Goal: Information Seeking & Learning: Learn about a topic

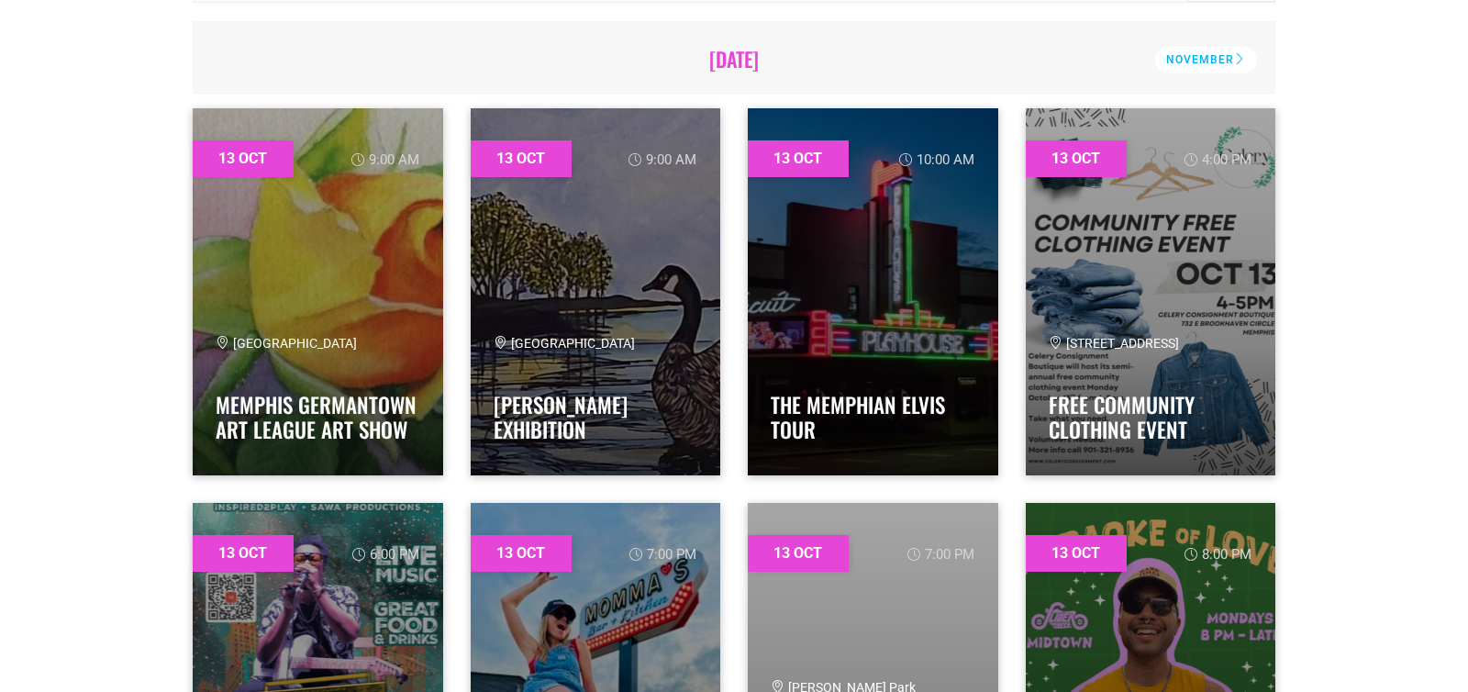
scroll to position [630, 0]
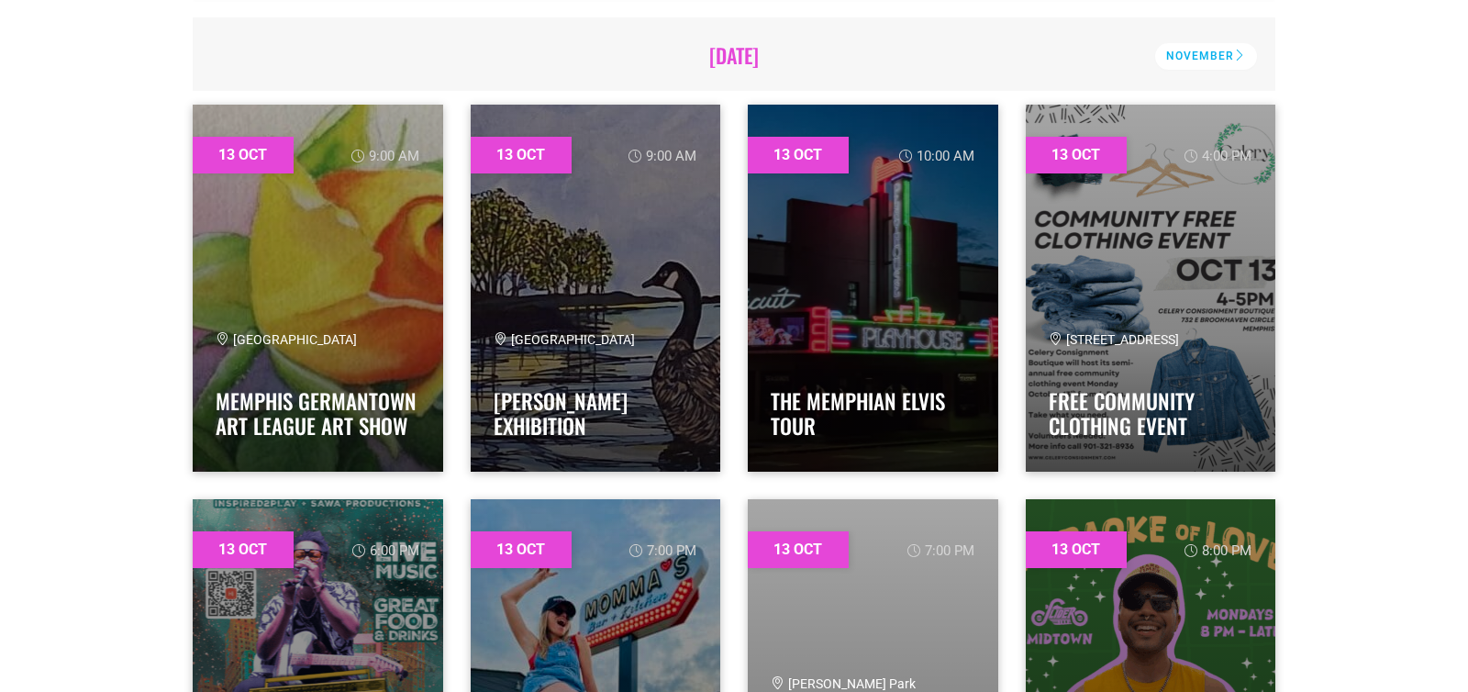
click at [735, 188] on div "13 Oct 10:00 am THE MEMPHIAN ELVIS TOUR" at bounding box center [873, 288] width 278 height 395
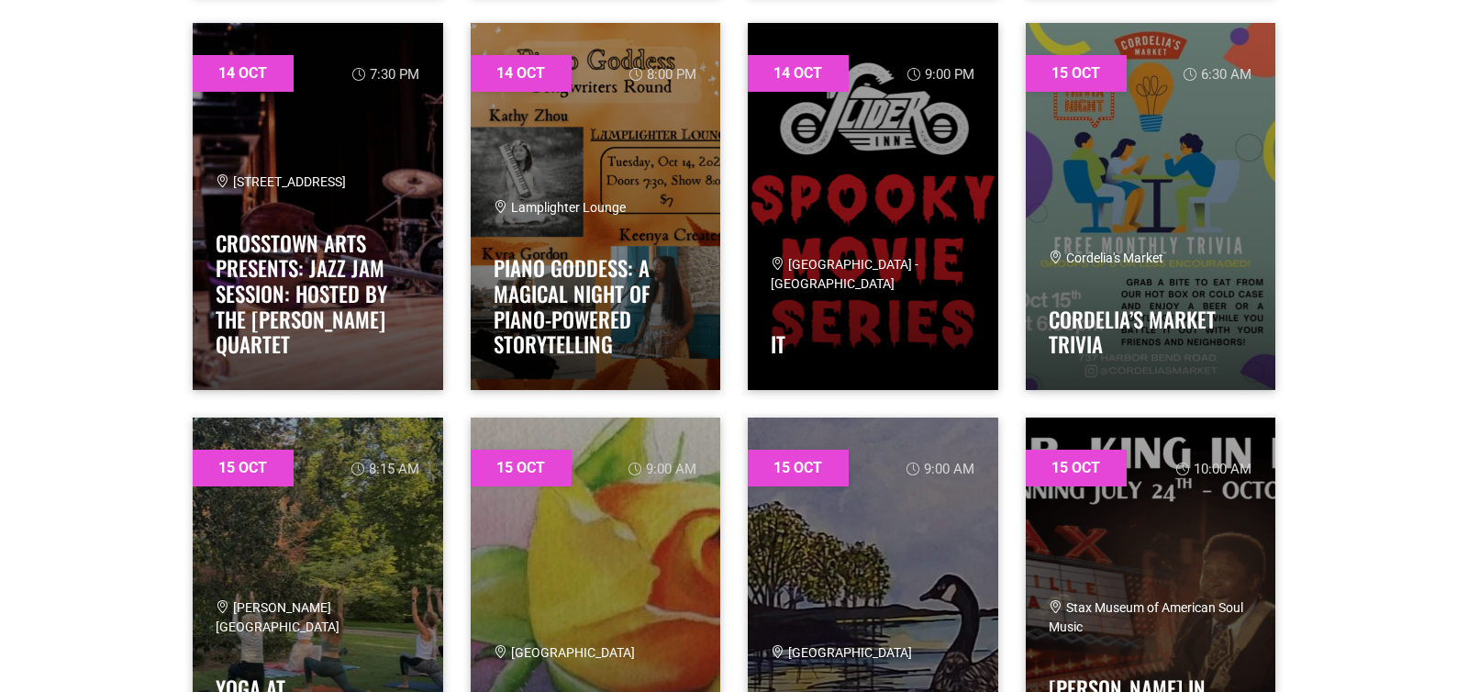
scroll to position [2682, 0]
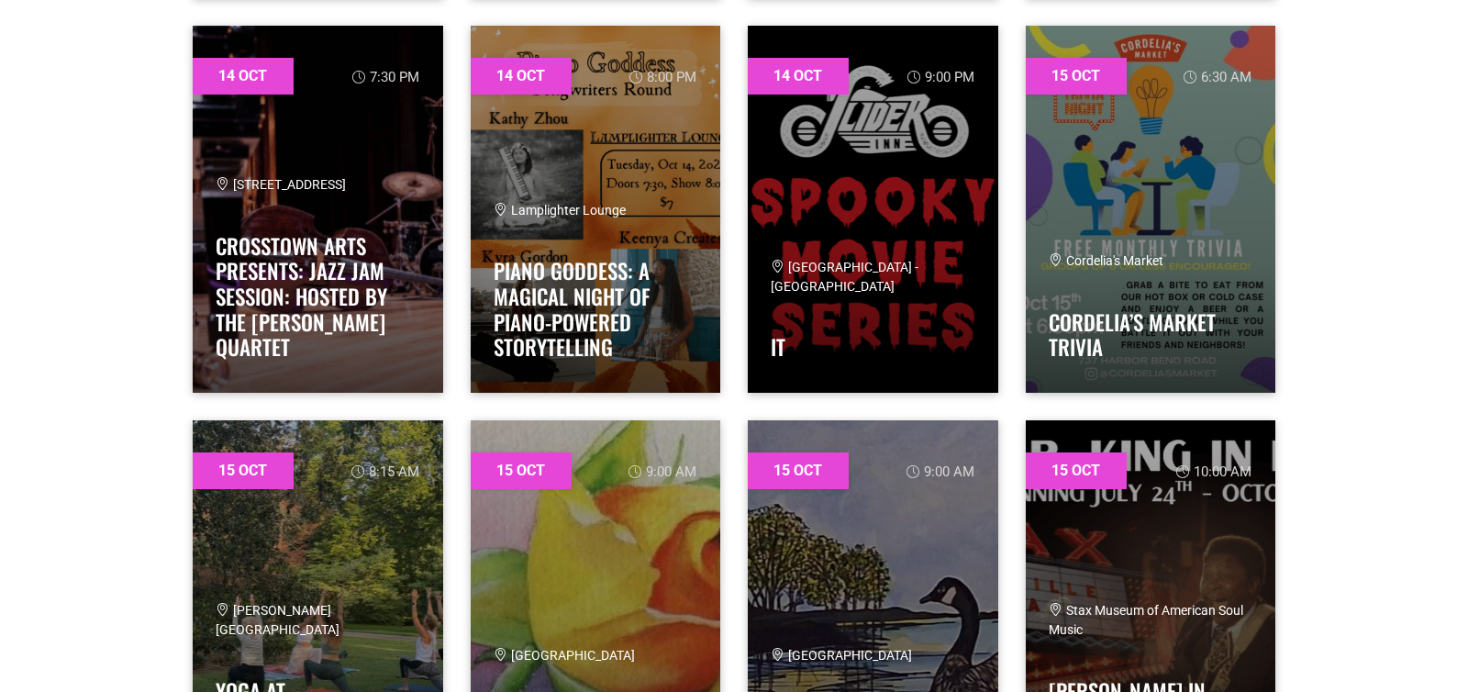
click at [738, 276] on div "14 Oct 9:00 pm Slider Inn - Downtown IT" at bounding box center [873, 209] width 278 height 395
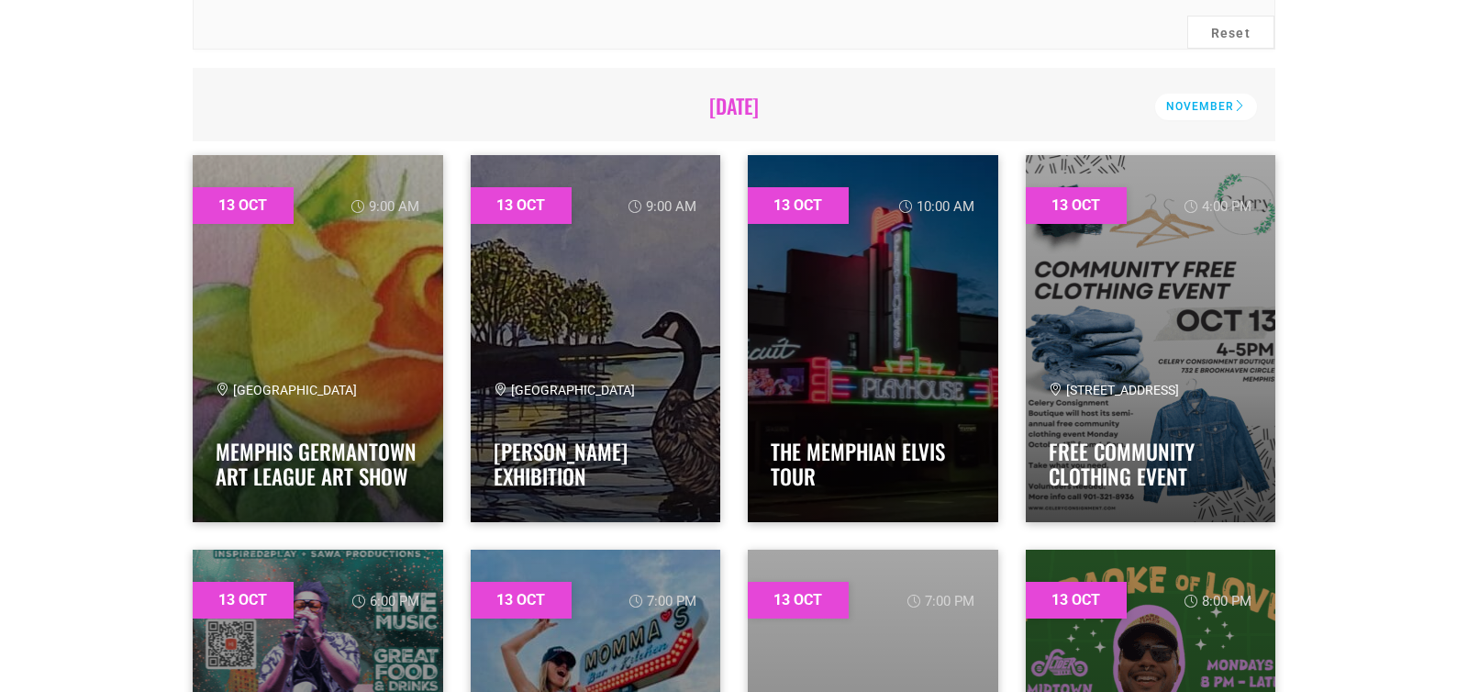
scroll to position [577, 0]
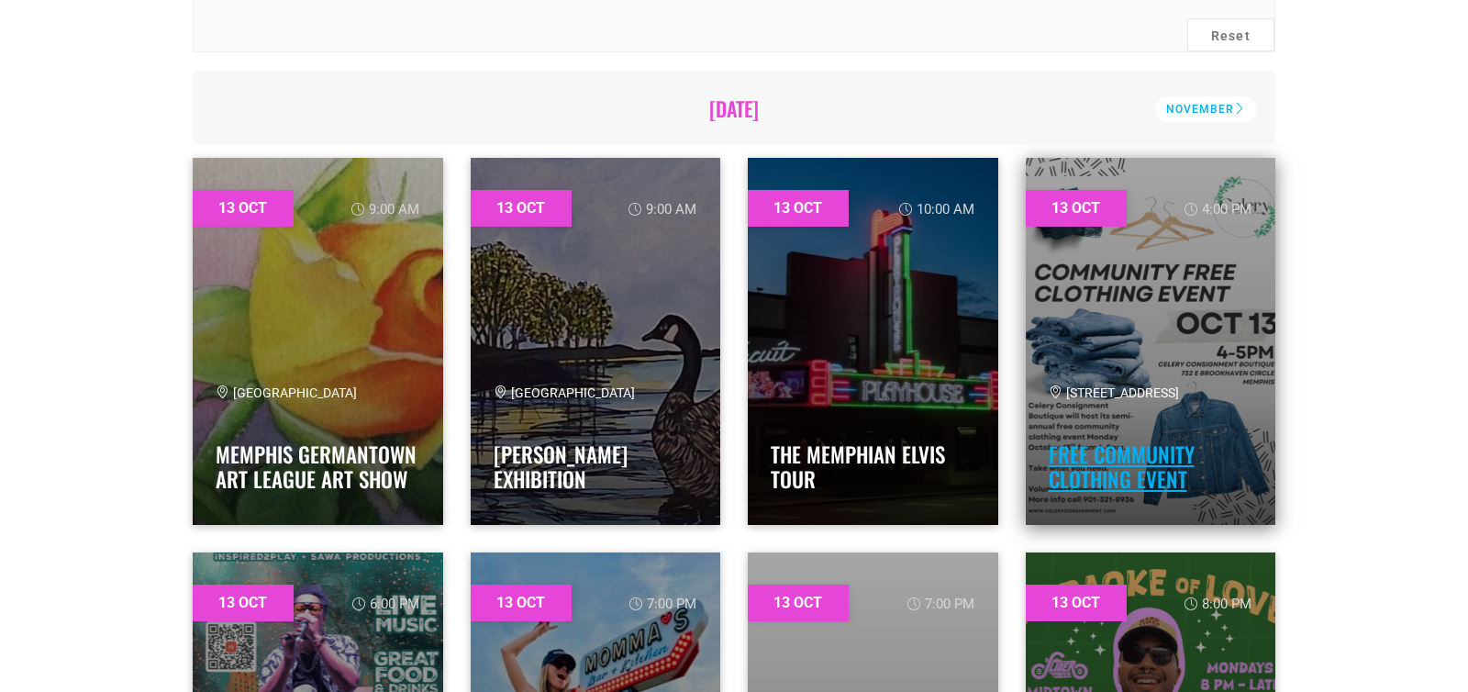
click at [1155, 483] on link "Free Community Clothing Event" at bounding box center [1122, 467] width 146 height 57
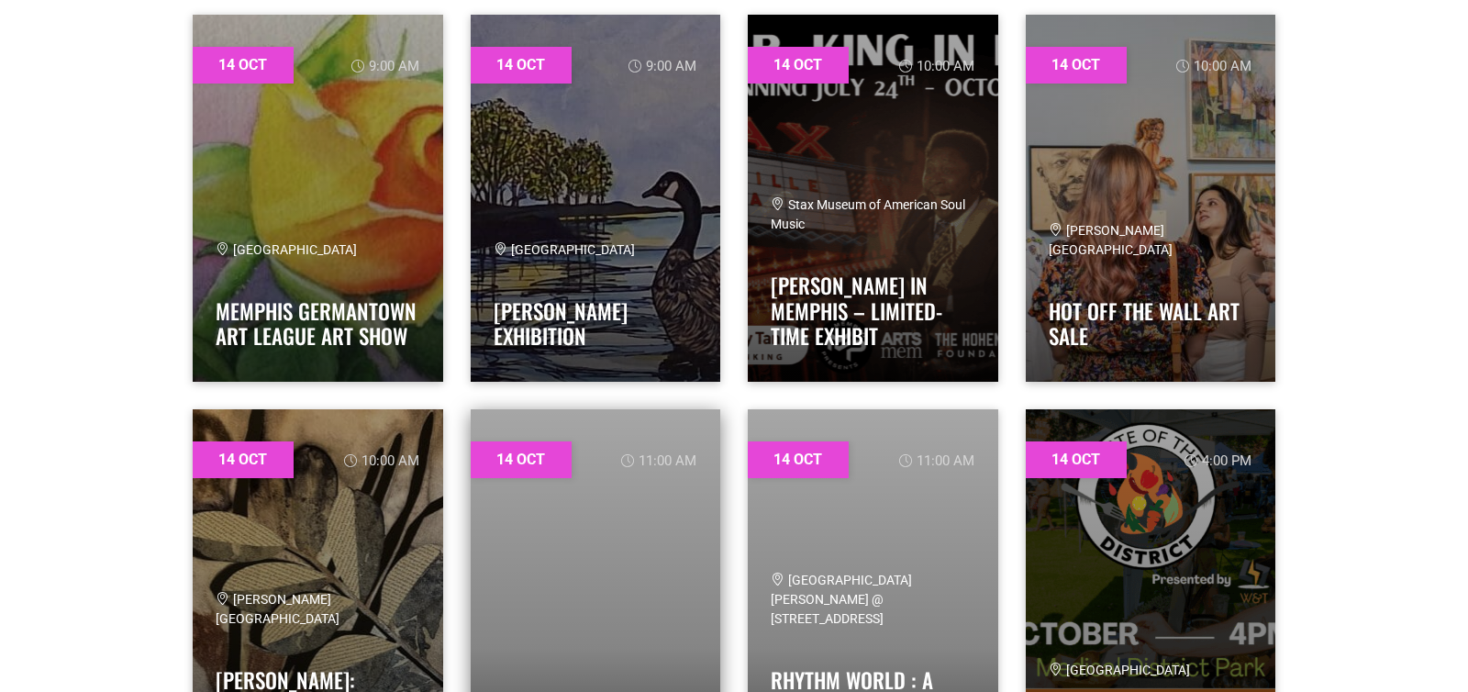
scroll to position [1513, 0]
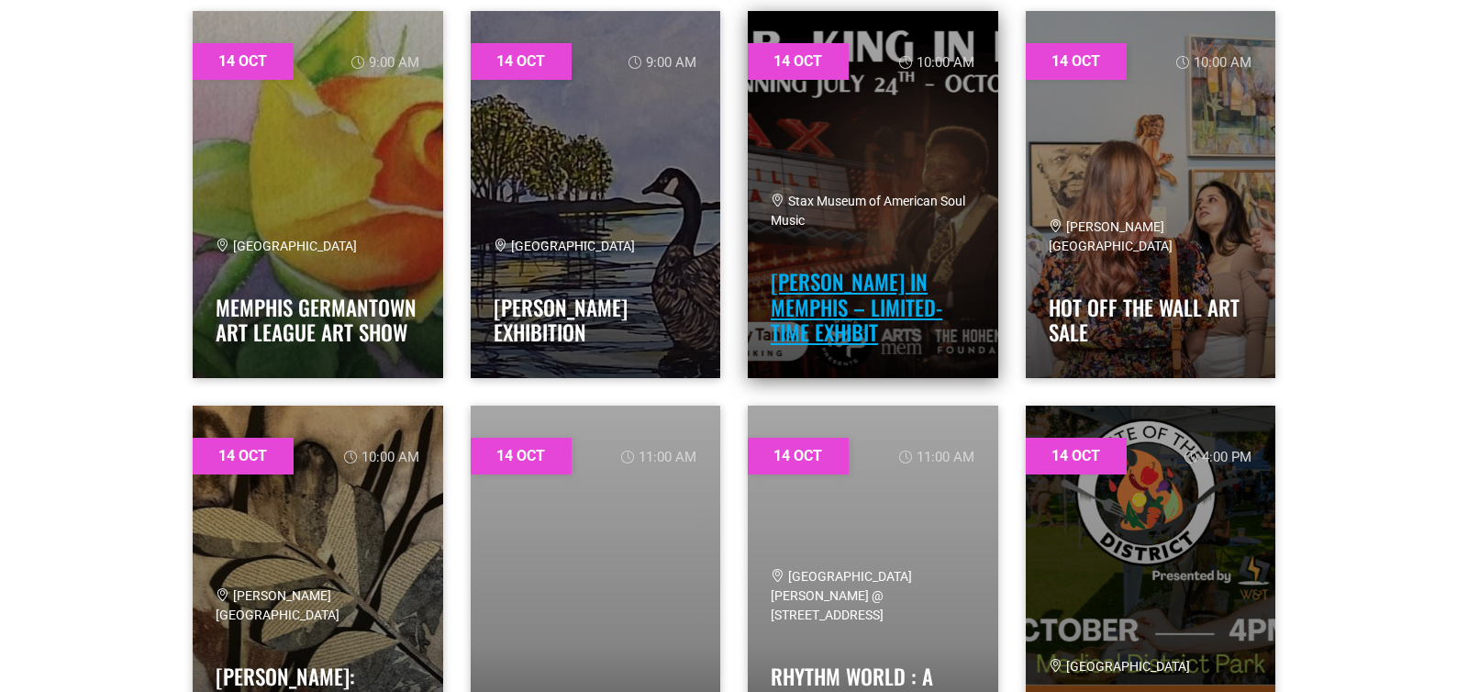
click at [866, 328] on link "B.B. King in Memphis – Limited-Time Exhibit" at bounding box center [857, 307] width 172 height 82
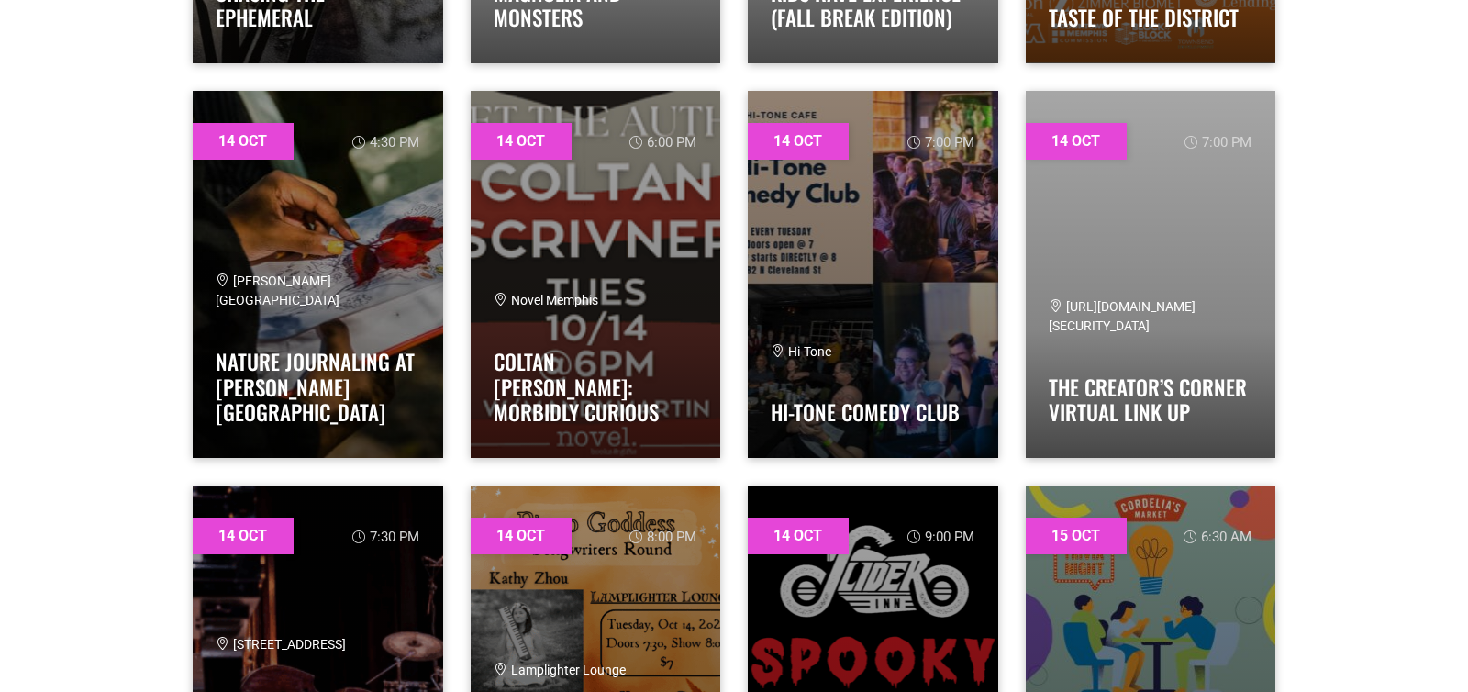
scroll to position [2223, 0]
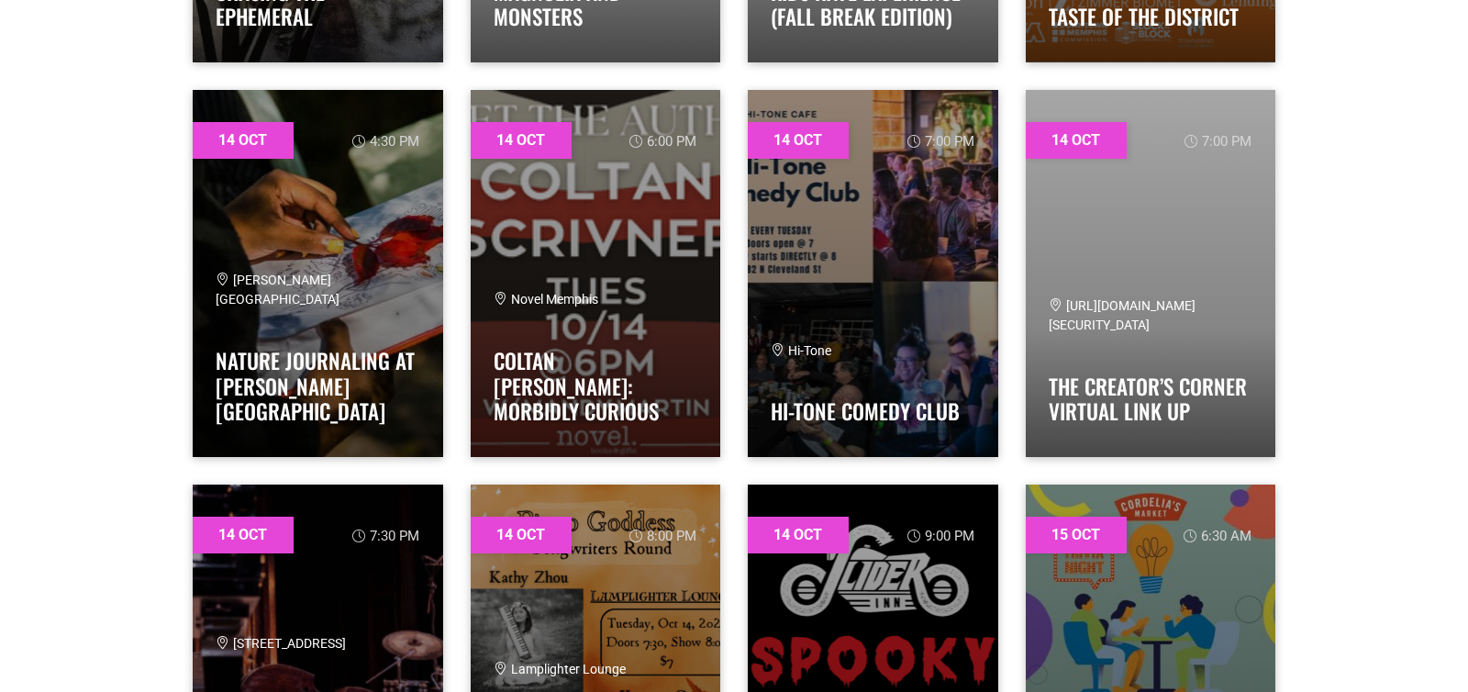
click at [739, 241] on div "14 Oct 7:00 pm Hi-Tone Hi-Tone Comedy Club" at bounding box center [873, 273] width 278 height 395
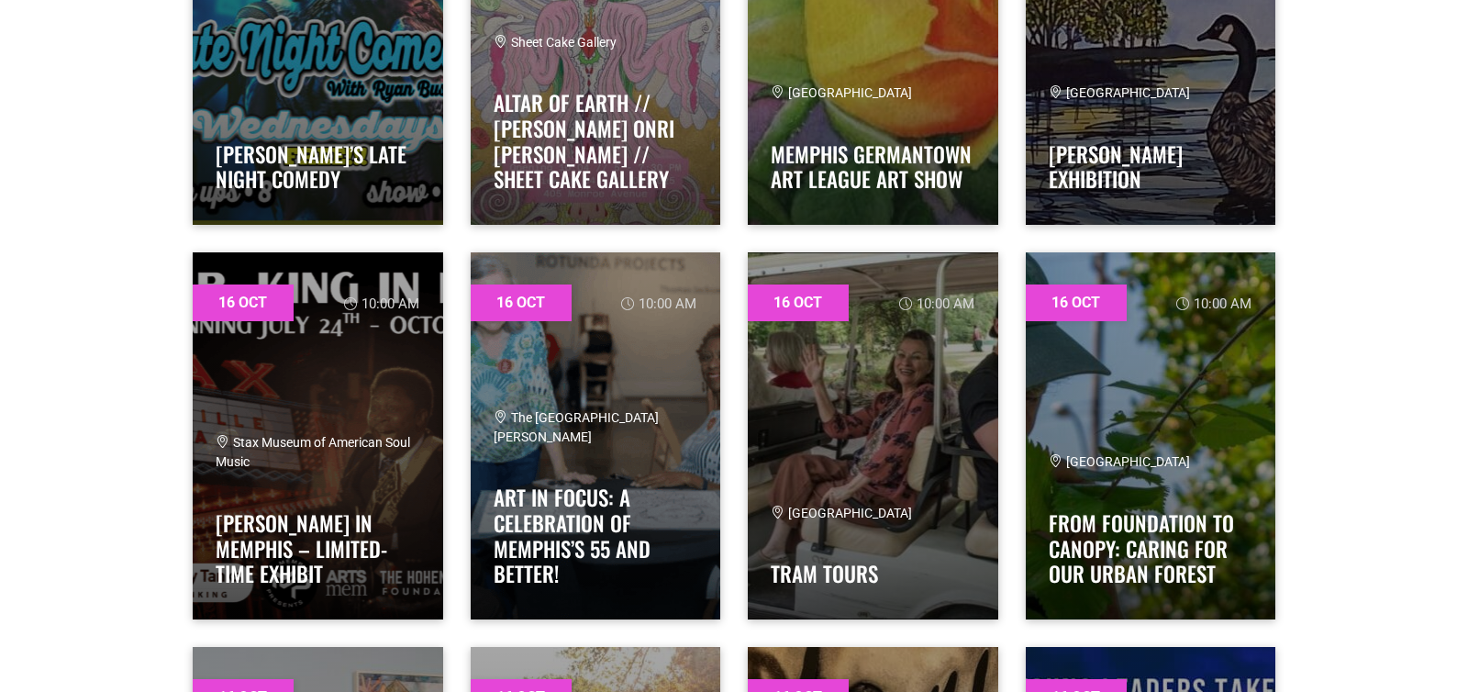
scroll to position [5220, 0]
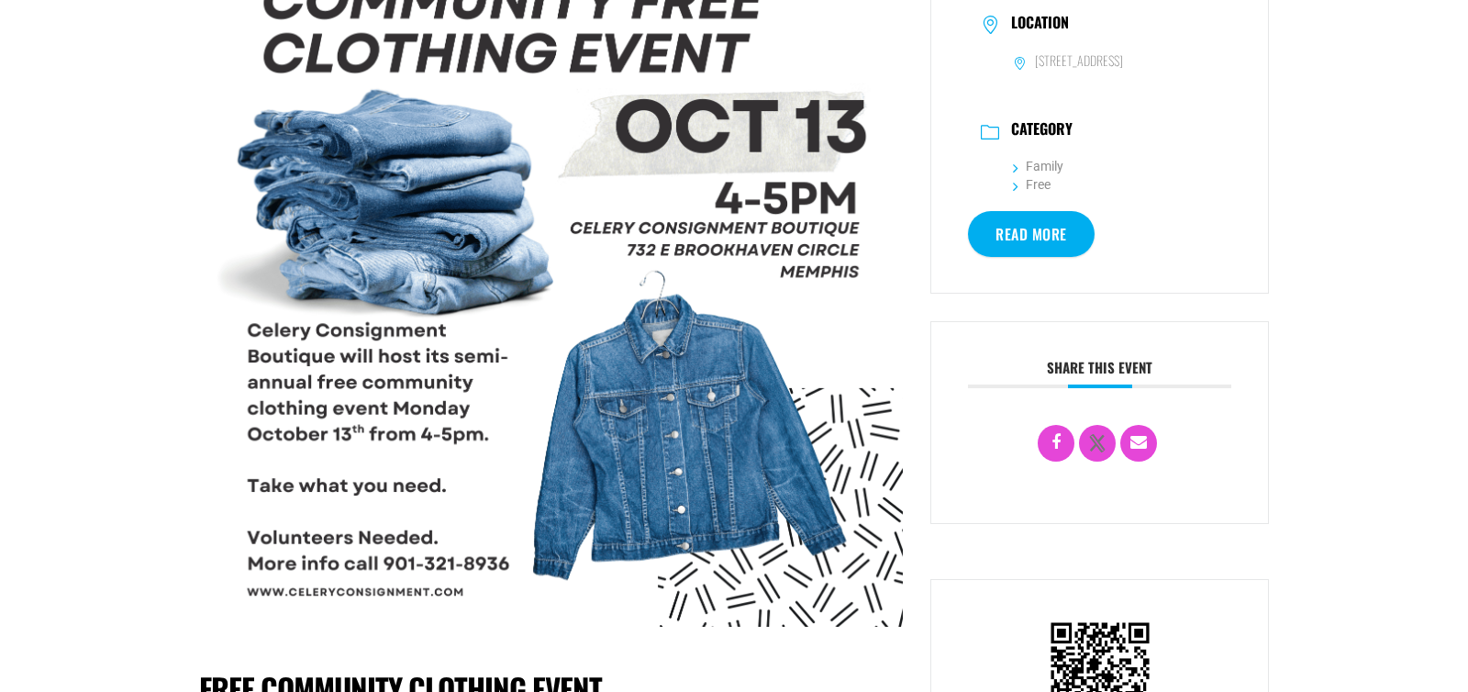
scroll to position [792, 0]
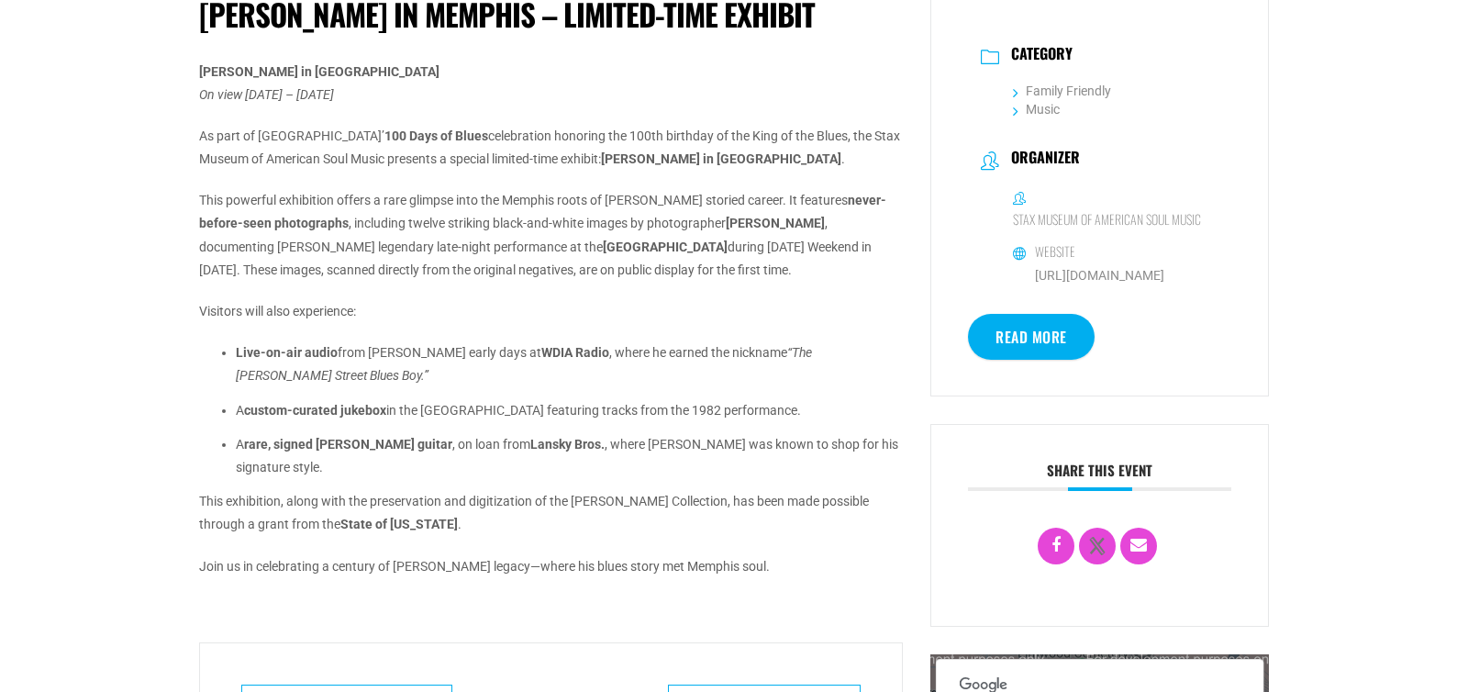
scroll to position [527, 0]
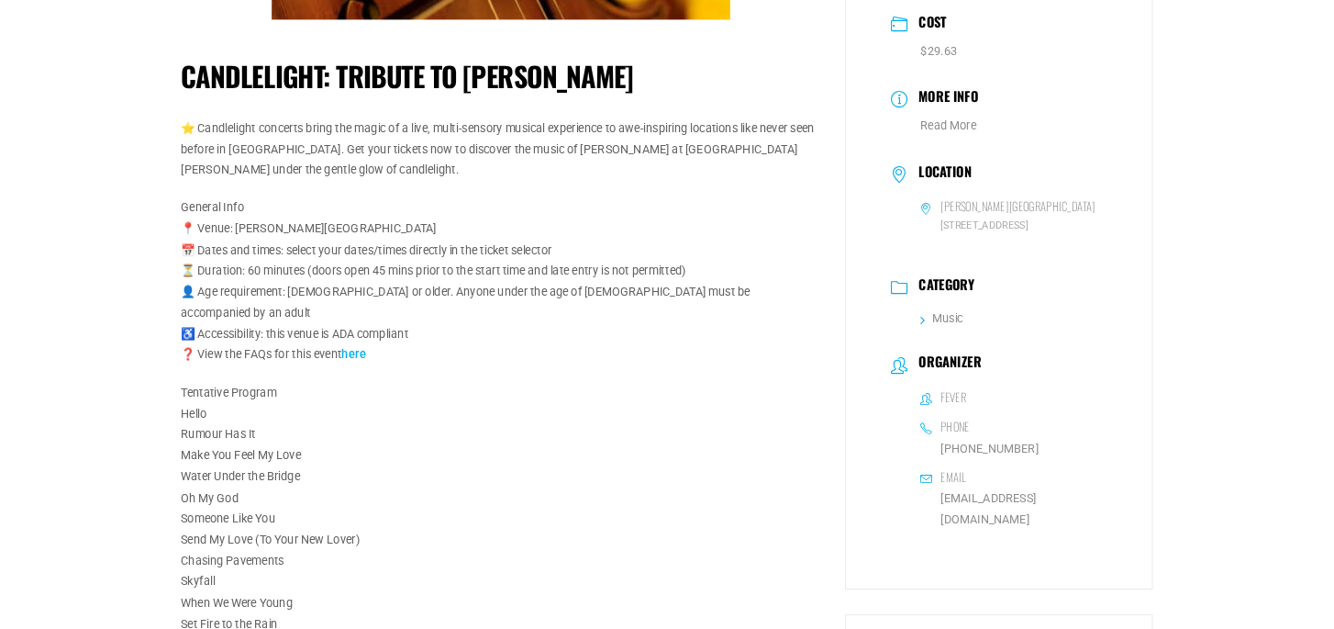
scroll to position [344, 0]
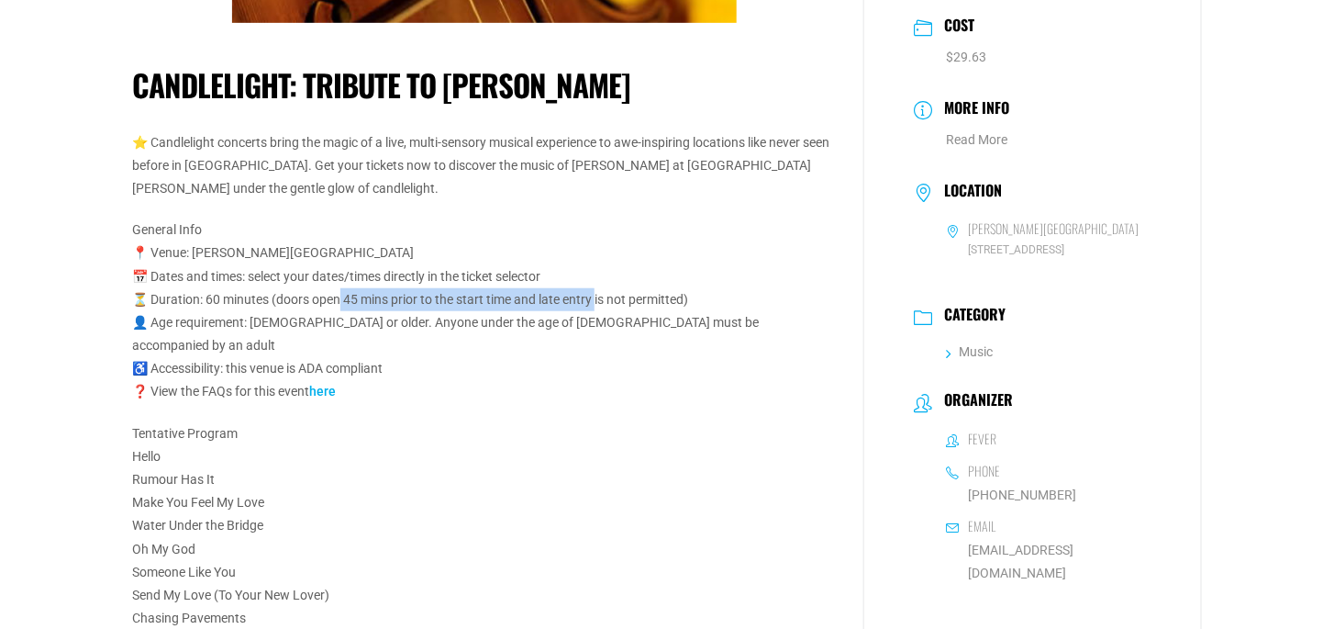
drag, startPoint x: 394, startPoint y: 303, endPoint x: 622, endPoint y: 300, distance: 228.5
click at [604, 301] on p "General Info 📍 Venue: [PERSON_NAME][GEOGRAPHIC_DATA] 📅 Dates and times: select …" at bounding box center [484, 310] width 704 height 185
click at [622, 300] on p "General Info 📍 Venue: [PERSON_NAME][GEOGRAPHIC_DATA] 📅 Dates and times: select …" at bounding box center [484, 310] width 704 height 185
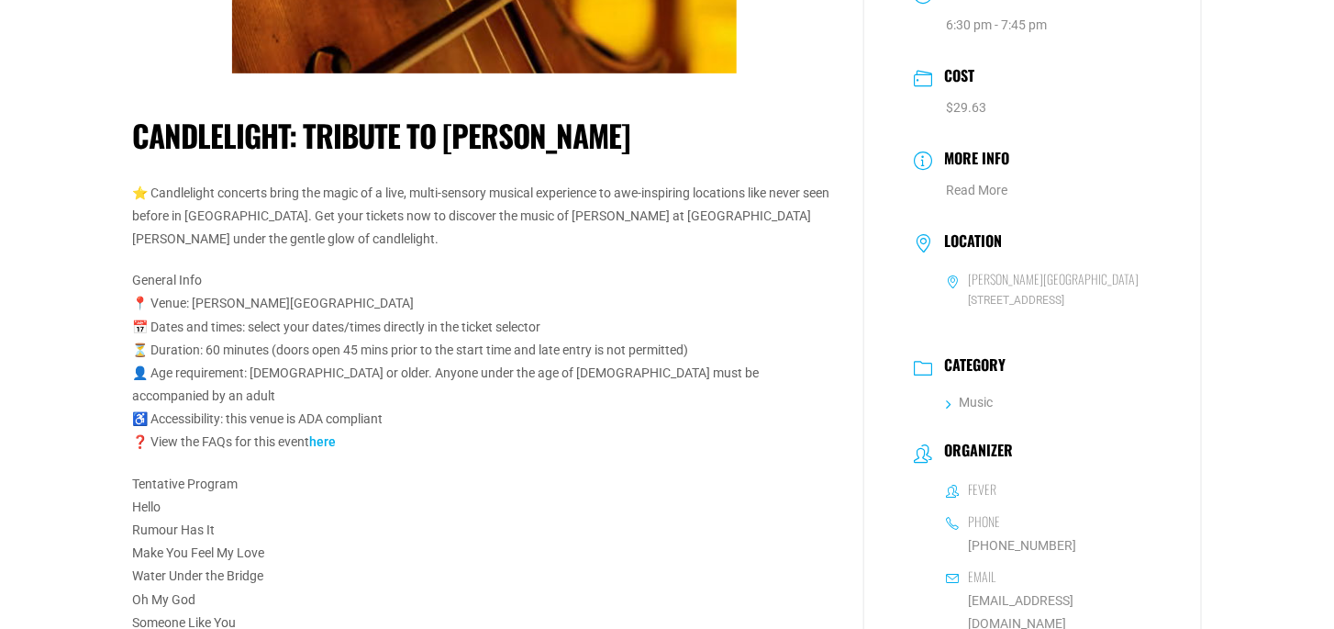
scroll to position [257, 0]
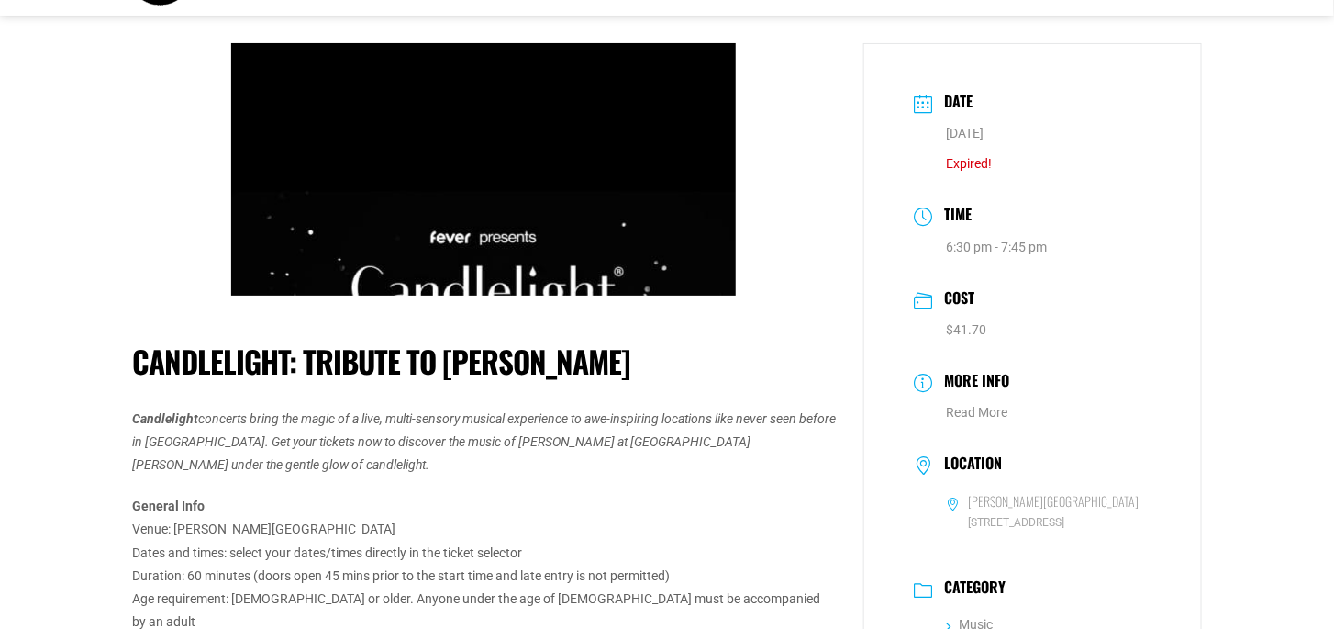
scroll to position [65, 0]
